Goal: Navigation & Orientation: Find specific page/section

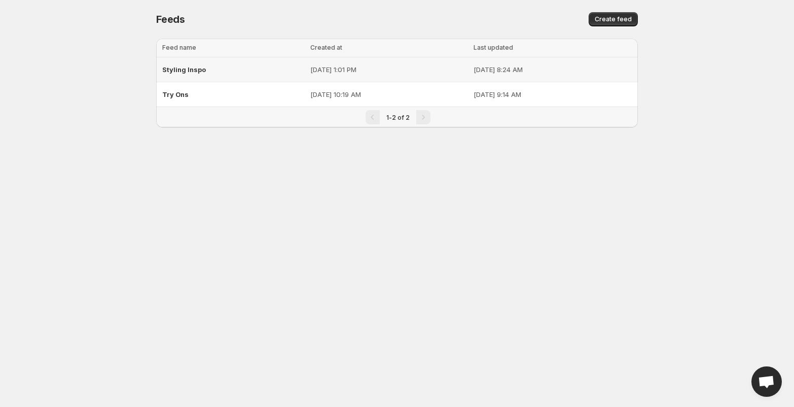
click at [193, 69] on span "Styling Inspo" at bounding box center [184, 69] width 44 height 8
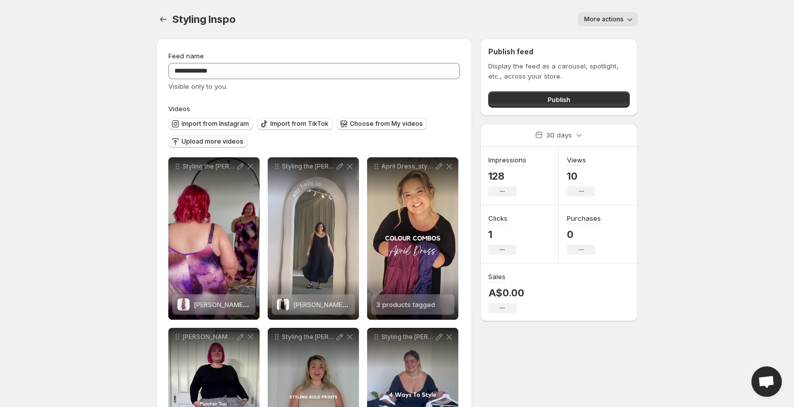
click at [225, 143] on span "Upload more videos" at bounding box center [213, 141] width 62 height 8
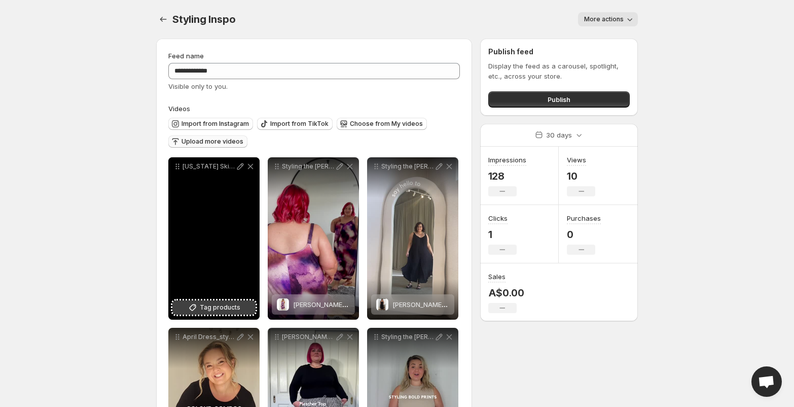
click at [198, 308] on icon at bounding box center [193, 307] width 10 height 10
click at [240, 169] on icon at bounding box center [240, 166] width 10 height 10
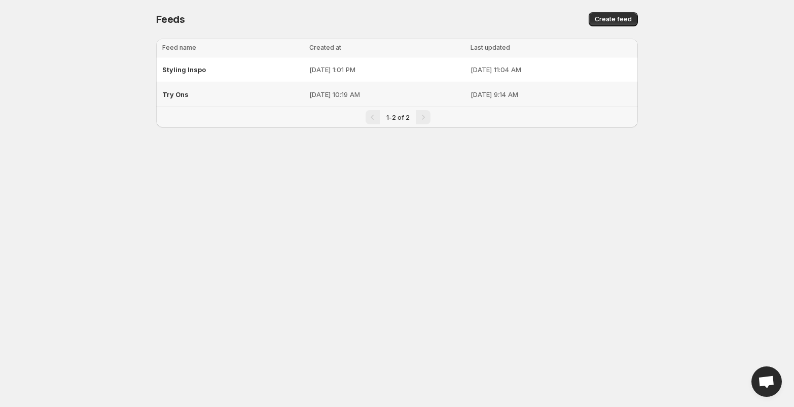
click at [170, 94] on span "Try Ons" at bounding box center [175, 94] width 26 height 8
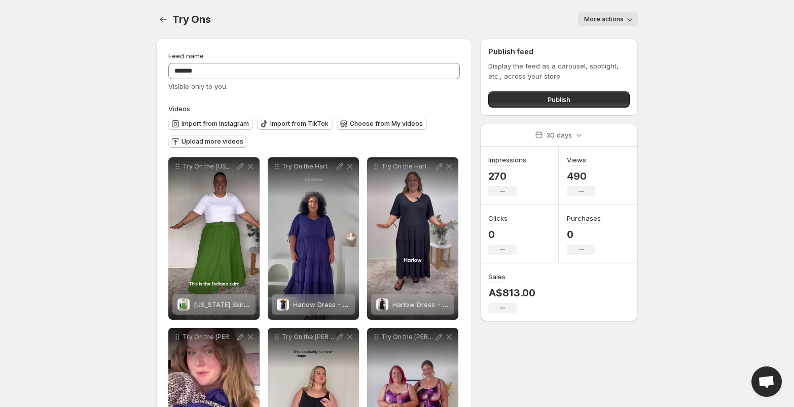
click at [225, 145] on span "Upload more videos" at bounding box center [213, 141] width 62 height 8
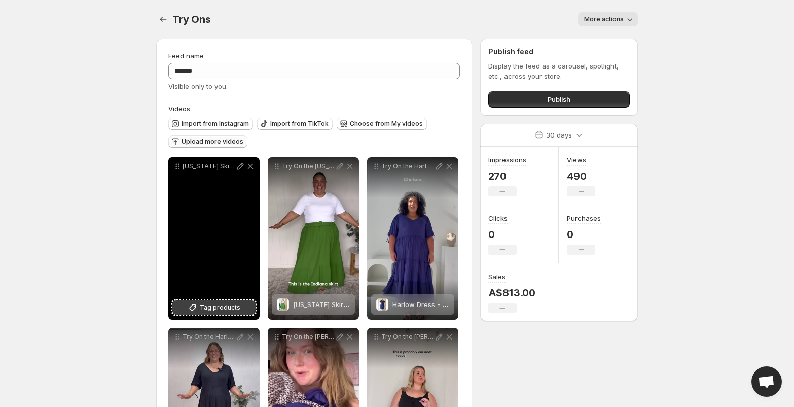
click at [198, 309] on icon at bounding box center [193, 307] width 10 height 10
click at [239, 167] on icon at bounding box center [240, 166] width 10 height 10
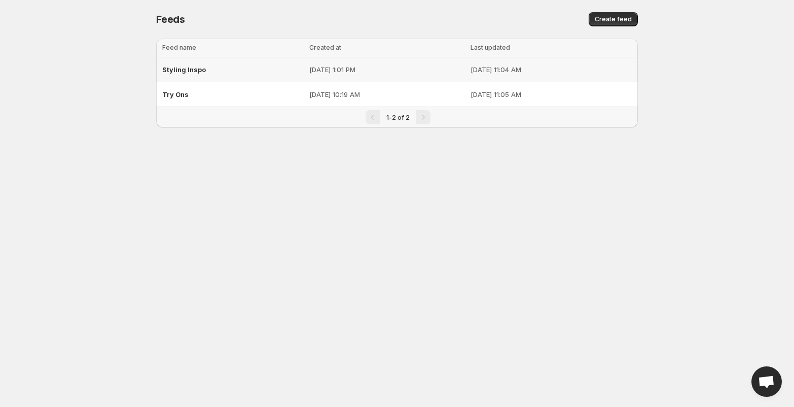
click at [178, 69] on span "Styling Inspo" at bounding box center [184, 69] width 44 height 8
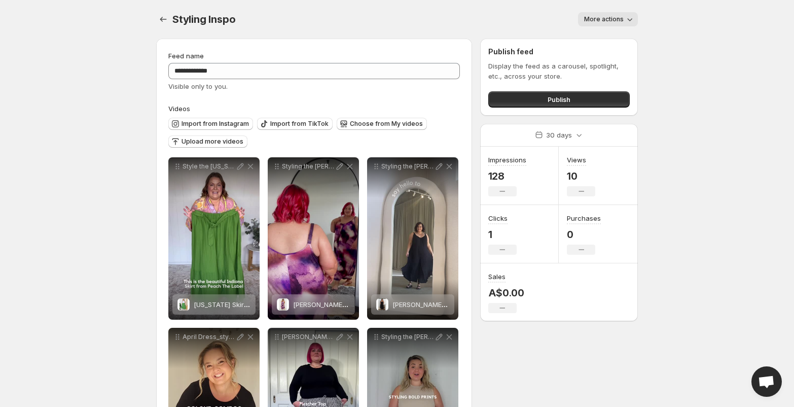
click at [625, 19] on icon "button" at bounding box center [630, 19] width 10 height 10
click at [712, 58] on body "**********" at bounding box center [397, 203] width 794 height 407
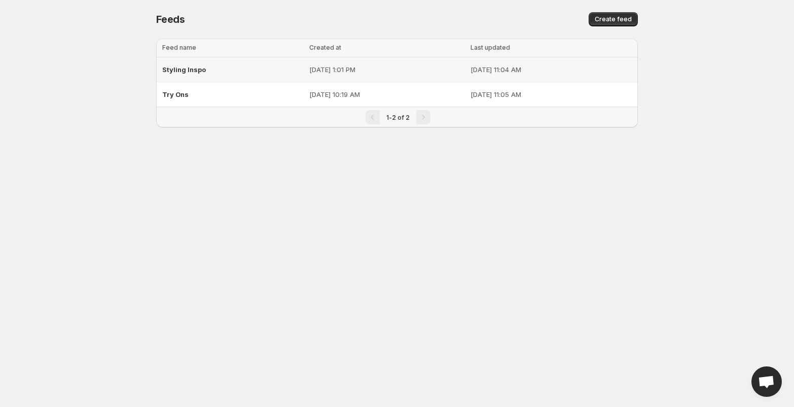
click at [188, 67] on span "Styling Inspo" at bounding box center [184, 69] width 44 height 8
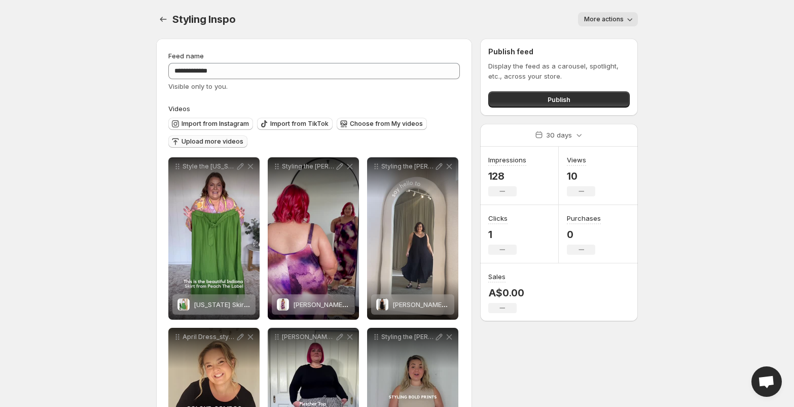
click at [217, 142] on span "Upload more videos" at bounding box center [213, 141] width 62 height 8
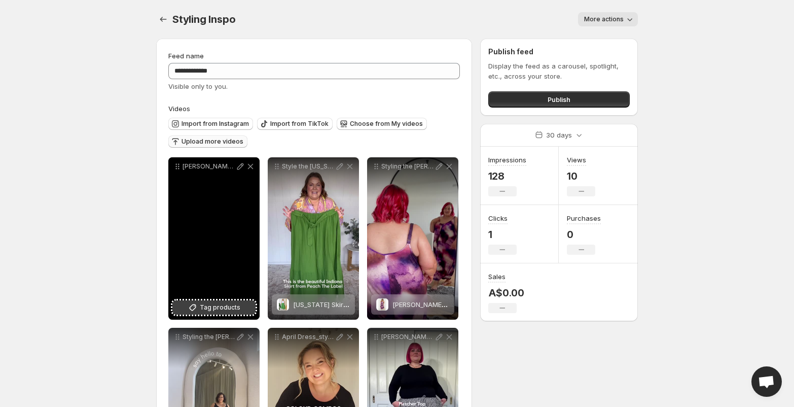
click at [197, 307] on icon at bounding box center [193, 307] width 10 height 10
click at [240, 167] on icon at bounding box center [240, 166] width 7 height 7
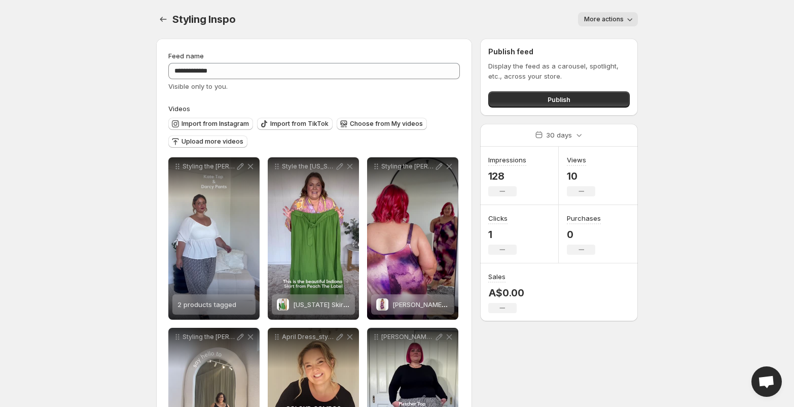
click at [126, 139] on body "**********" at bounding box center [397, 203] width 794 height 407
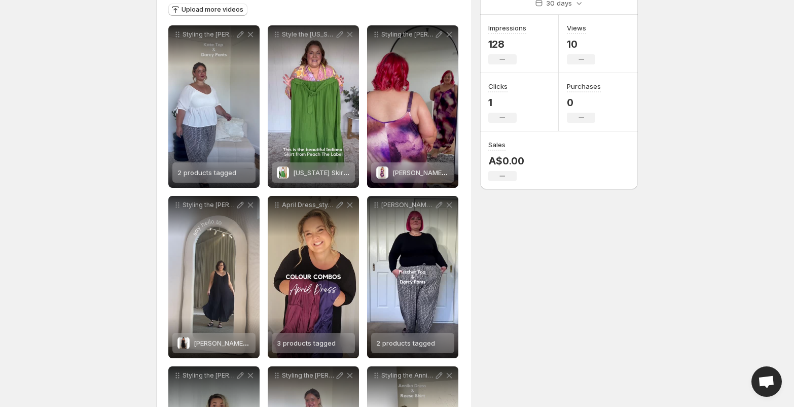
scroll to position [105, 0]
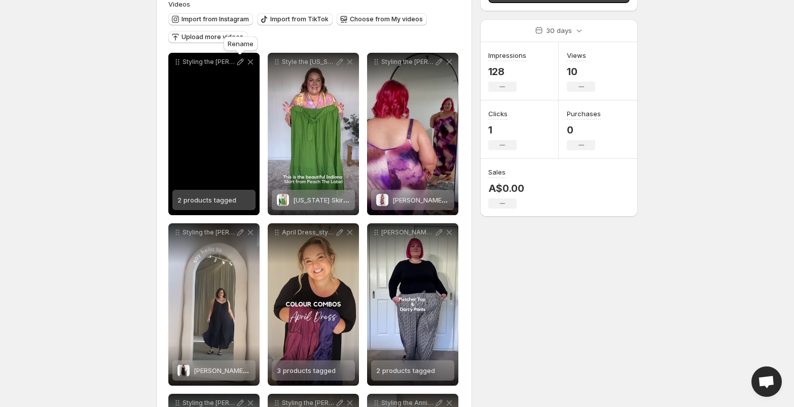
click at [240, 62] on icon at bounding box center [240, 62] width 10 height 10
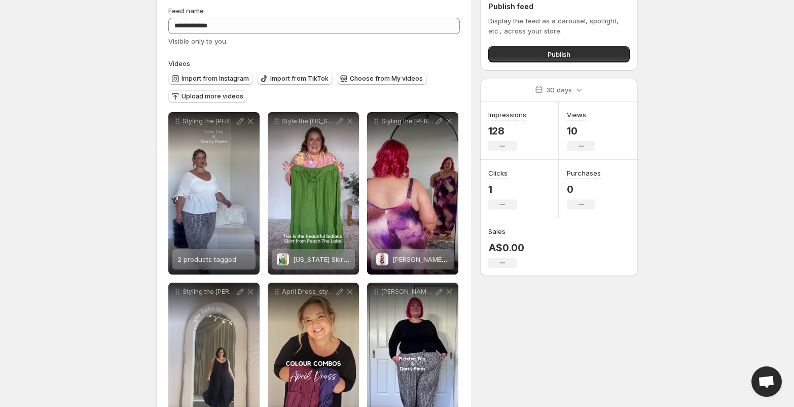
scroll to position [39, 0]
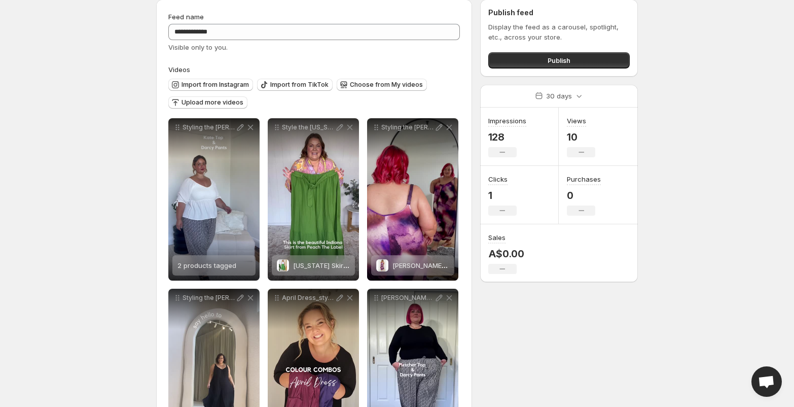
click at [109, 253] on body "**********" at bounding box center [397, 164] width 794 height 407
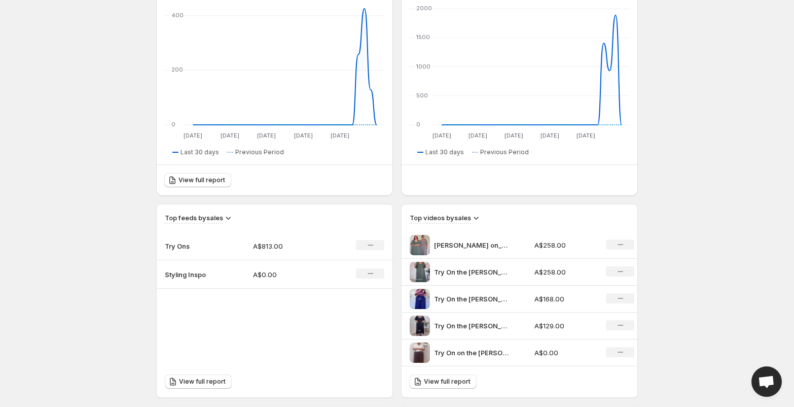
scroll to position [267, 0]
click at [195, 379] on span "View full report" at bounding box center [202, 380] width 47 height 8
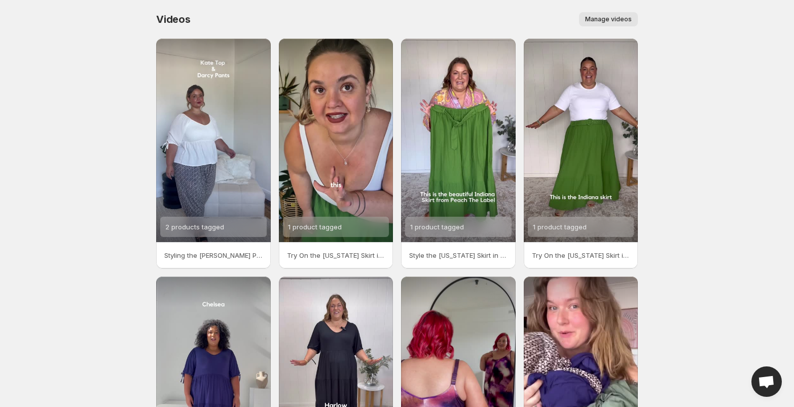
scroll to position [146, 0]
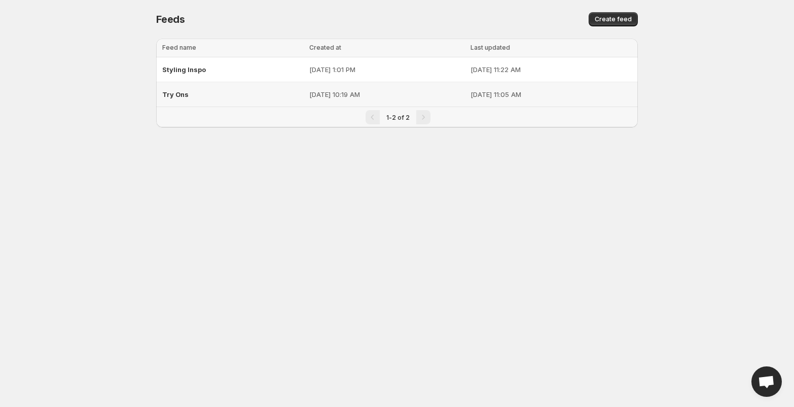
click at [177, 95] on span "Try Ons" at bounding box center [175, 94] width 26 height 8
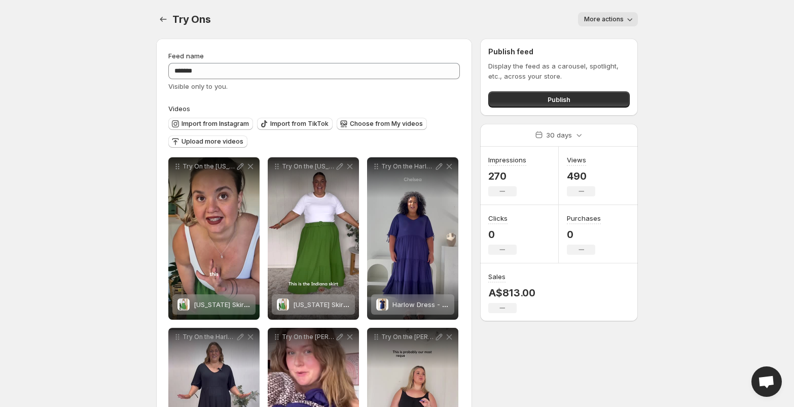
scroll to position [116, 0]
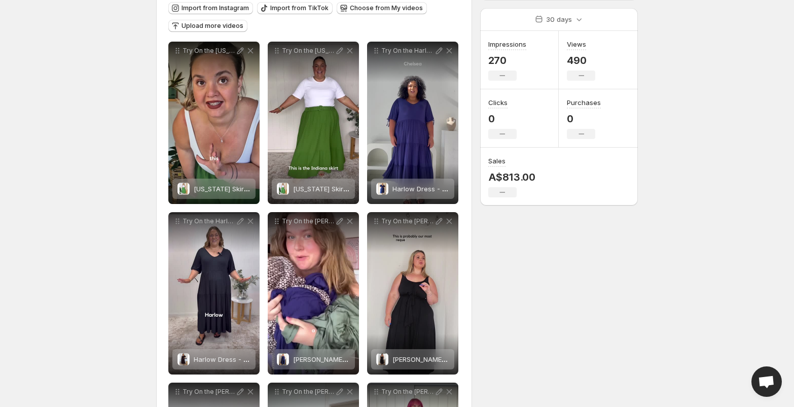
click at [672, 85] on body "**********" at bounding box center [397, 87] width 794 height 407
click at [661, 74] on body "**********" at bounding box center [397, 87] width 794 height 407
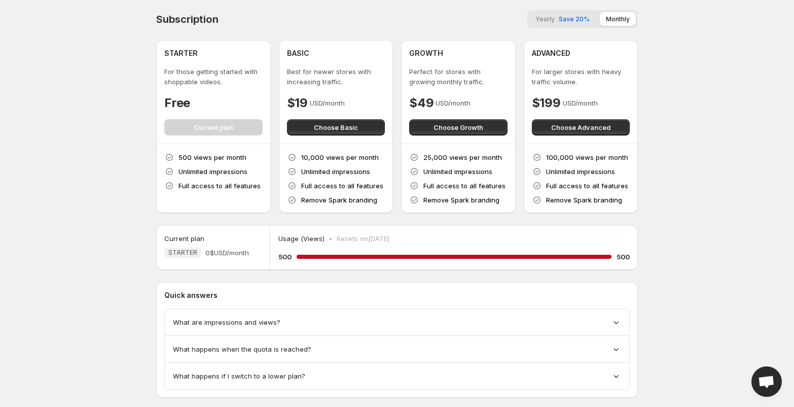
scroll to position [20, 0]
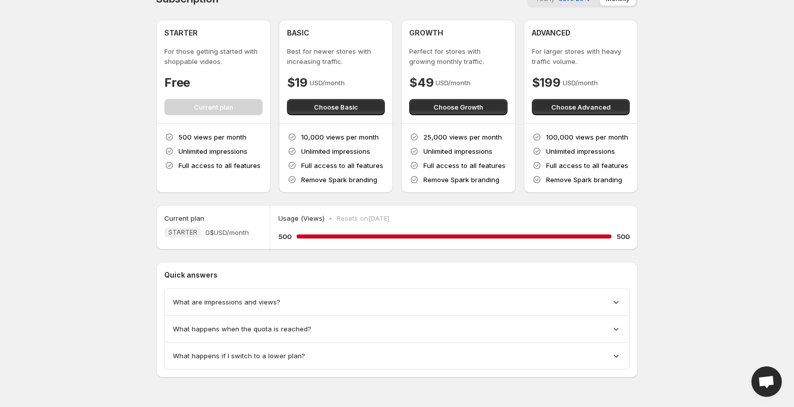
click at [617, 300] on icon at bounding box center [616, 302] width 10 height 10
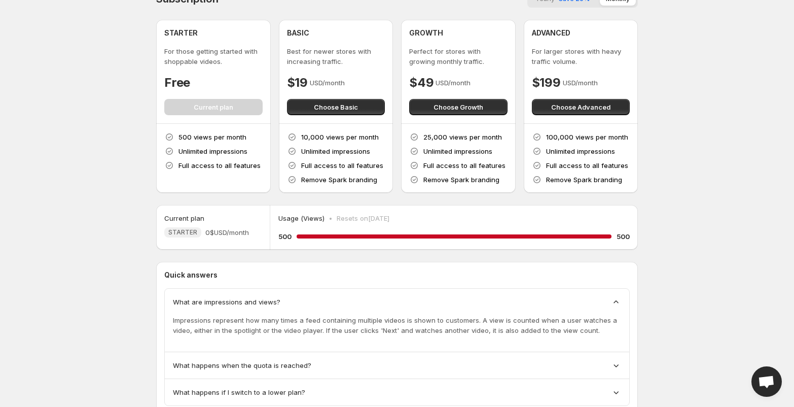
click at [617, 299] on icon at bounding box center [616, 302] width 10 height 10
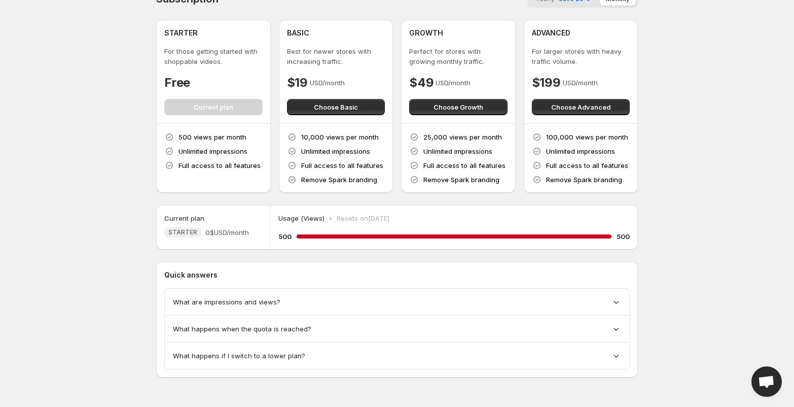
scroll to position [0, 0]
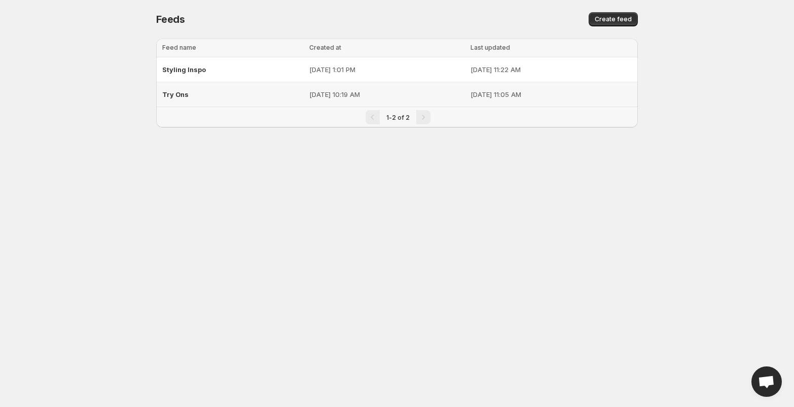
click at [175, 96] on span "Try Ons" at bounding box center [175, 94] width 26 height 8
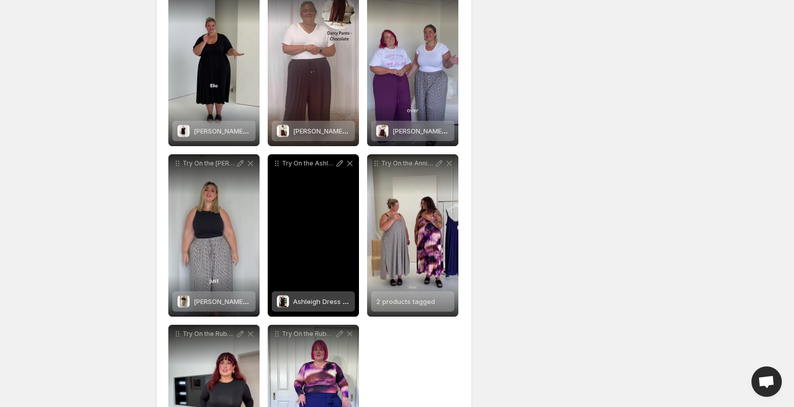
scroll to position [960, 0]
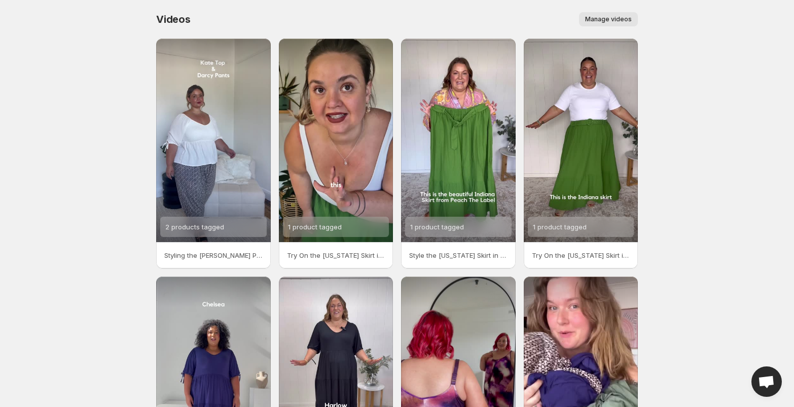
scroll to position [146, 0]
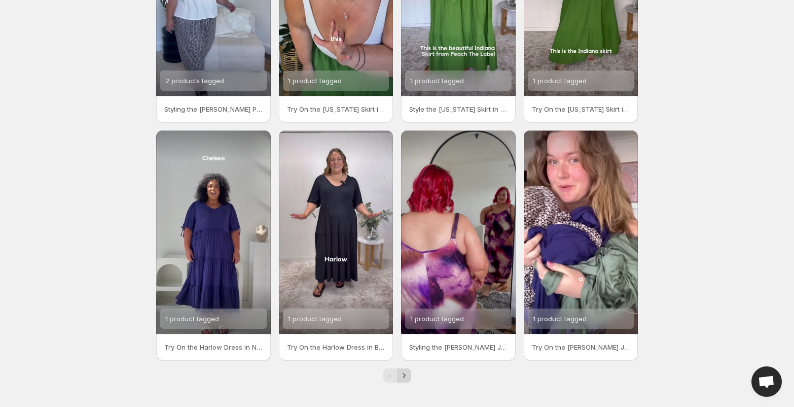
click at [406, 371] on icon "Next" at bounding box center [404, 375] width 10 height 10
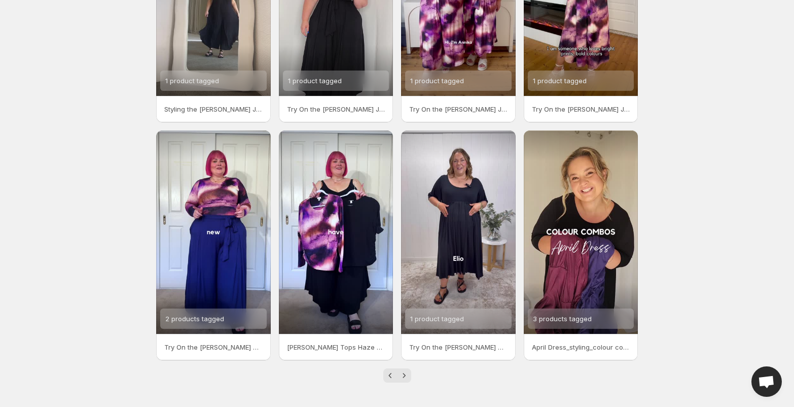
click at [406, 371] on icon "Next" at bounding box center [404, 375] width 10 height 10
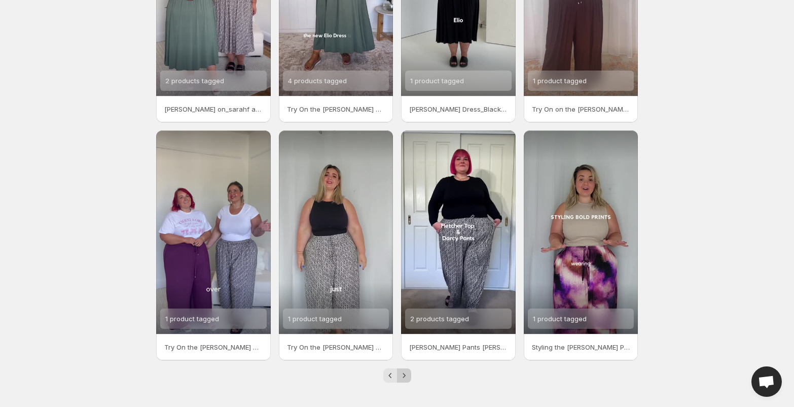
click at [406, 371] on icon "Next" at bounding box center [404, 375] width 10 height 10
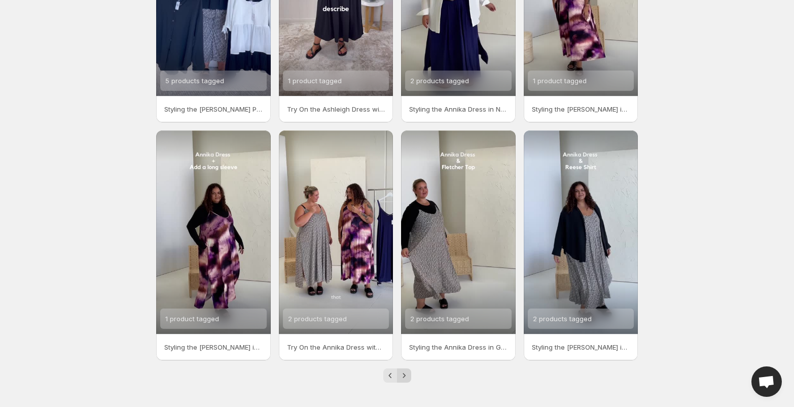
click at [408, 381] on button "Next" at bounding box center [404, 375] width 14 height 14
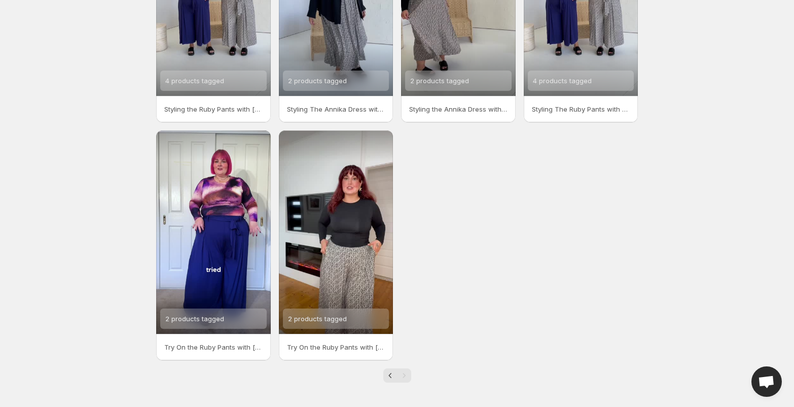
click at [336, 349] on p "Try On the Ruby Pants with [PERSON_NAME]" at bounding box center [336, 347] width 98 height 10
